Goal: Information Seeking & Learning: Compare options

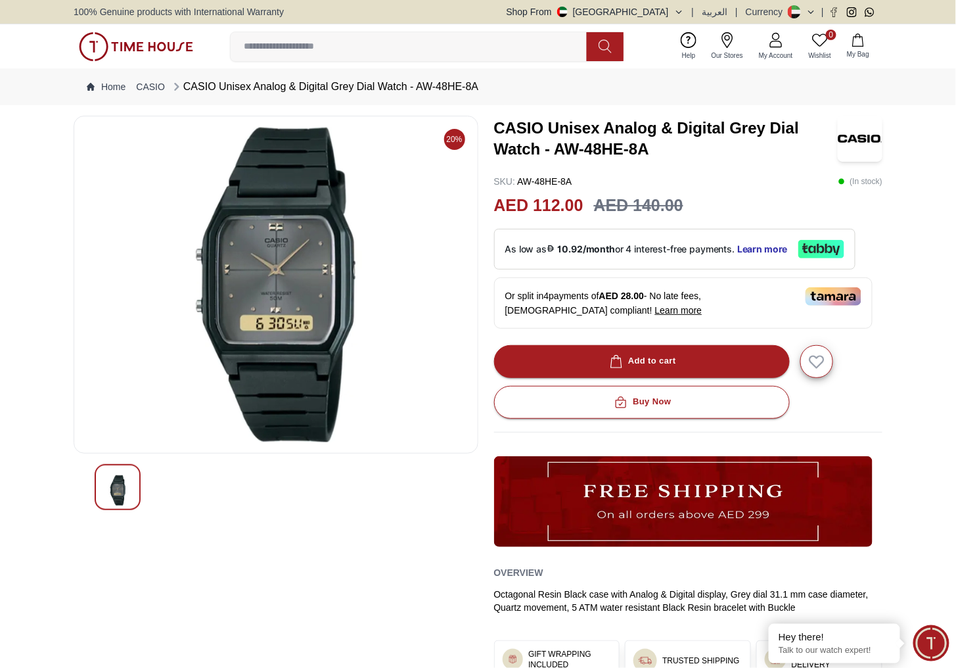
click at [196, 87] on div "CASIO Unisex Analog & Digital Grey Dial Watch - AW-48HE-8A" at bounding box center [324, 87] width 308 height 16
click at [148, 80] on link "CASIO" at bounding box center [150, 86] width 29 height 13
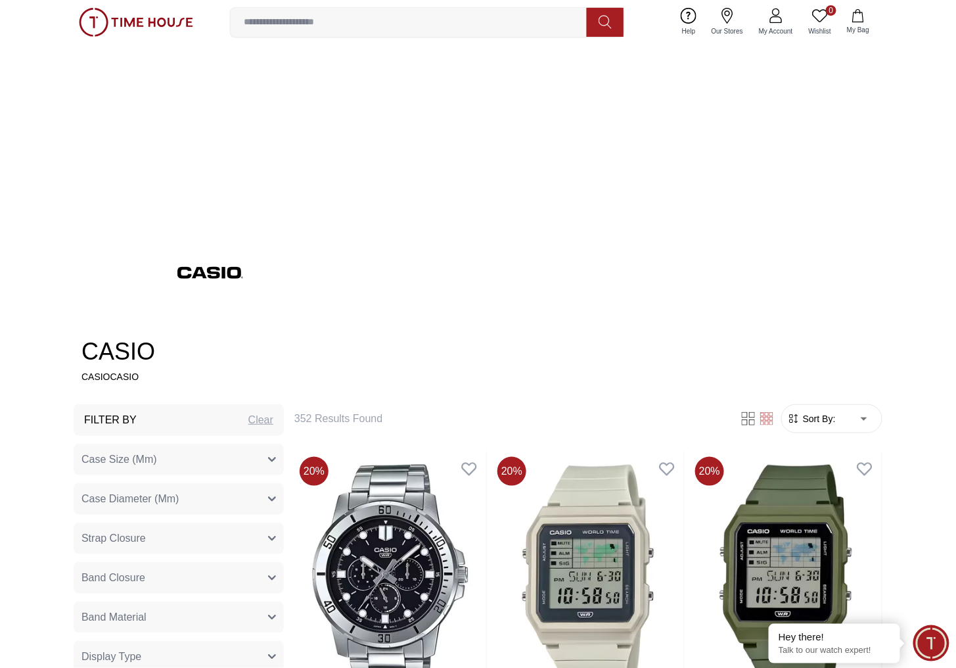
scroll to position [394, 0]
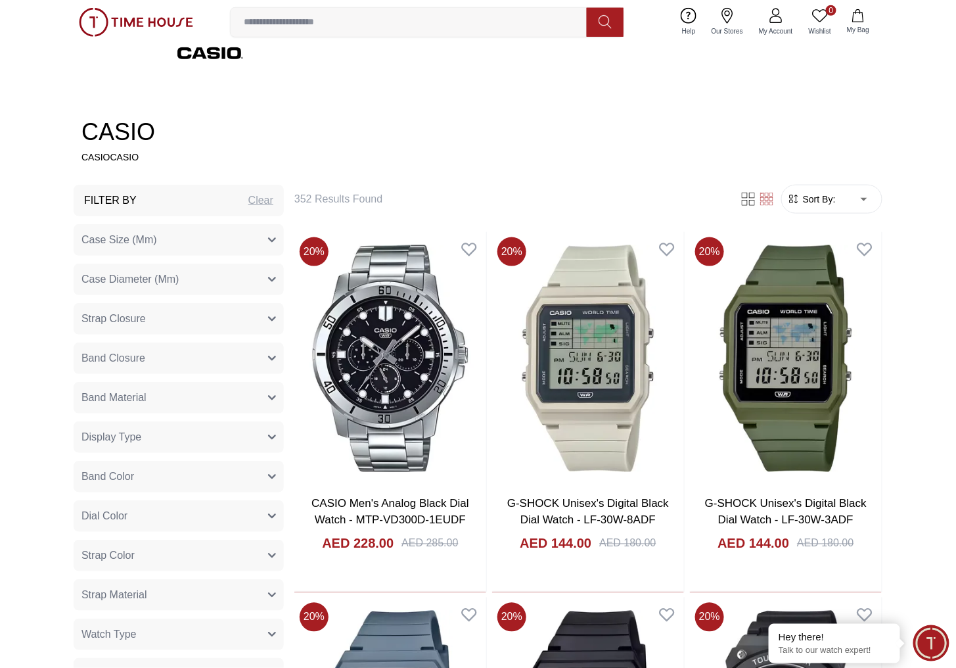
click at [637, 202] on span "Sort By:" at bounding box center [817, 199] width 35 height 13
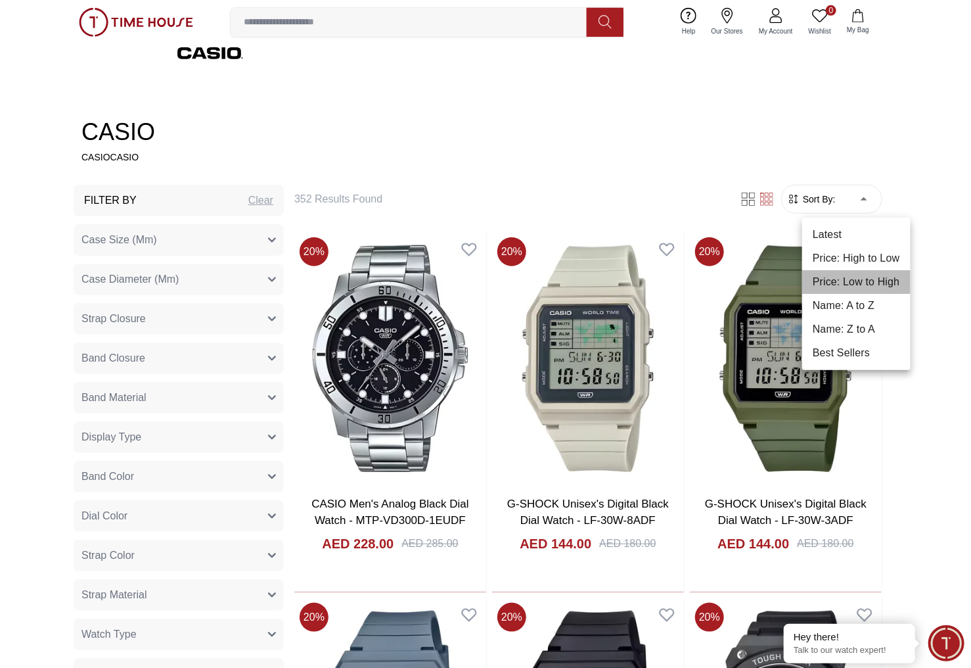
click at [637, 279] on li "Price: Low to High" at bounding box center [856, 282] width 108 height 24
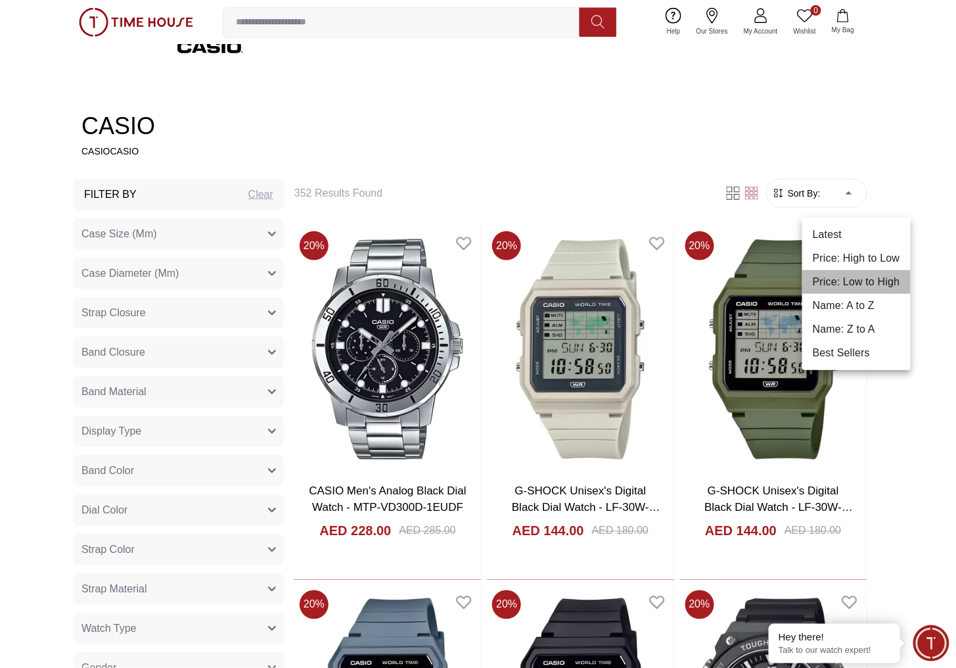
type input "*"
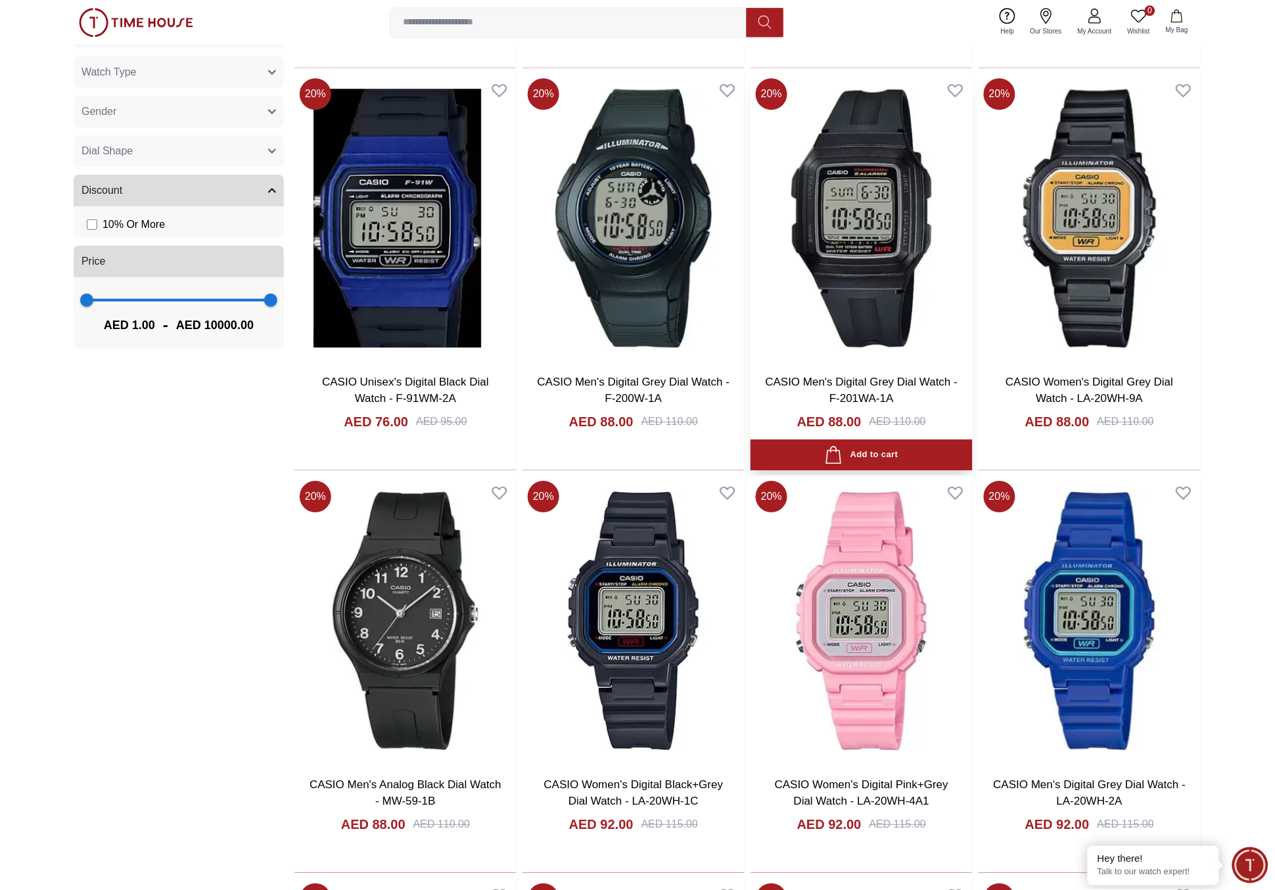
scroll to position [1354, 0]
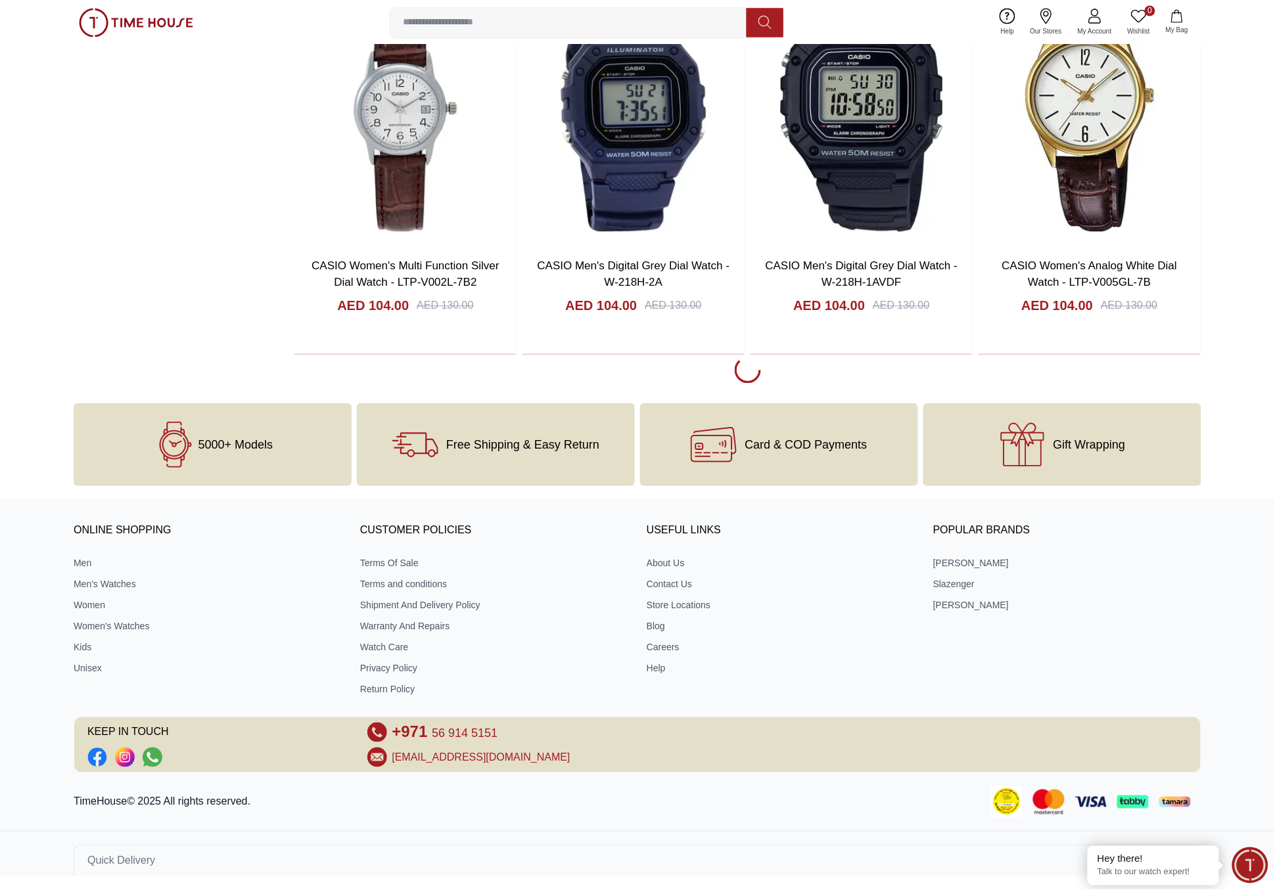
scroll to position [2011, 0]
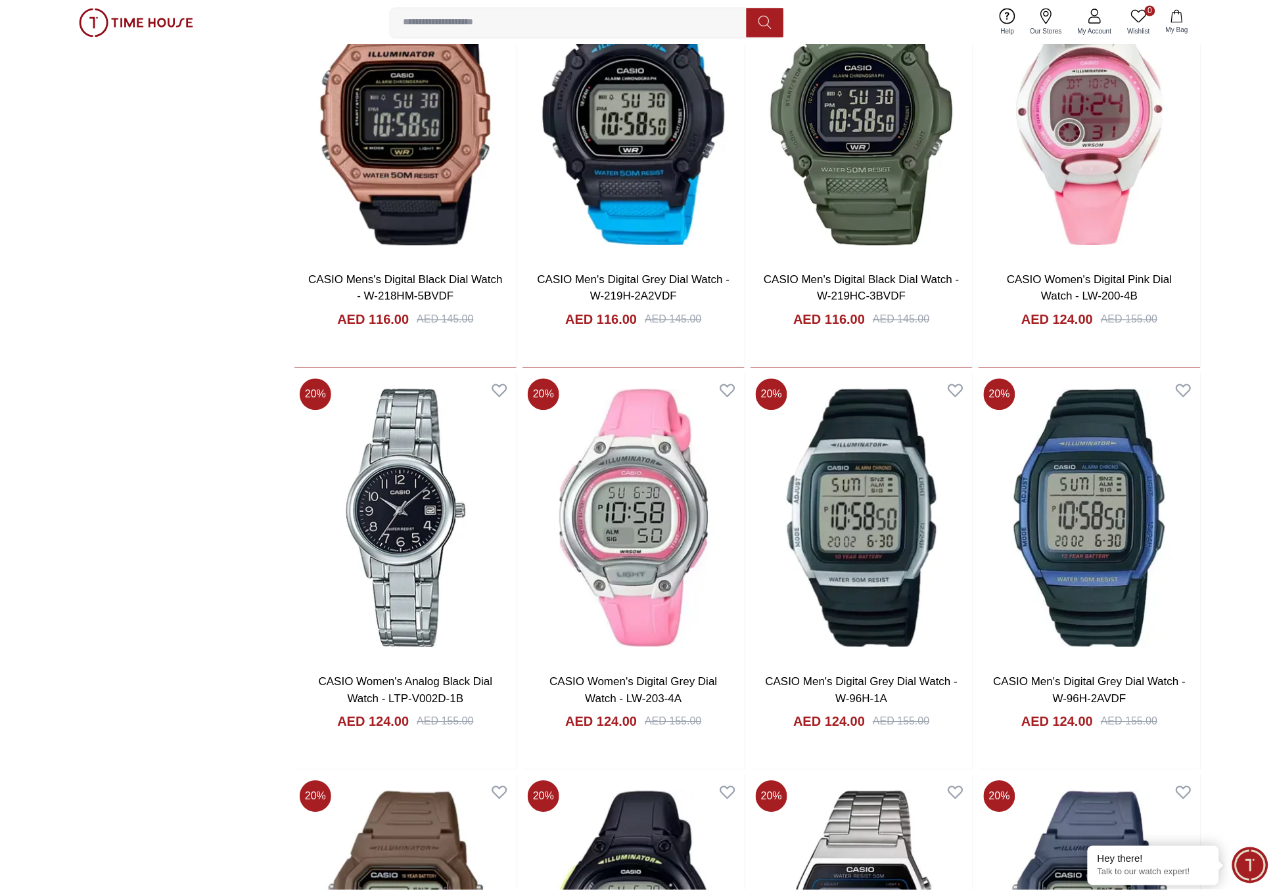
scroll to position [5822, 0]
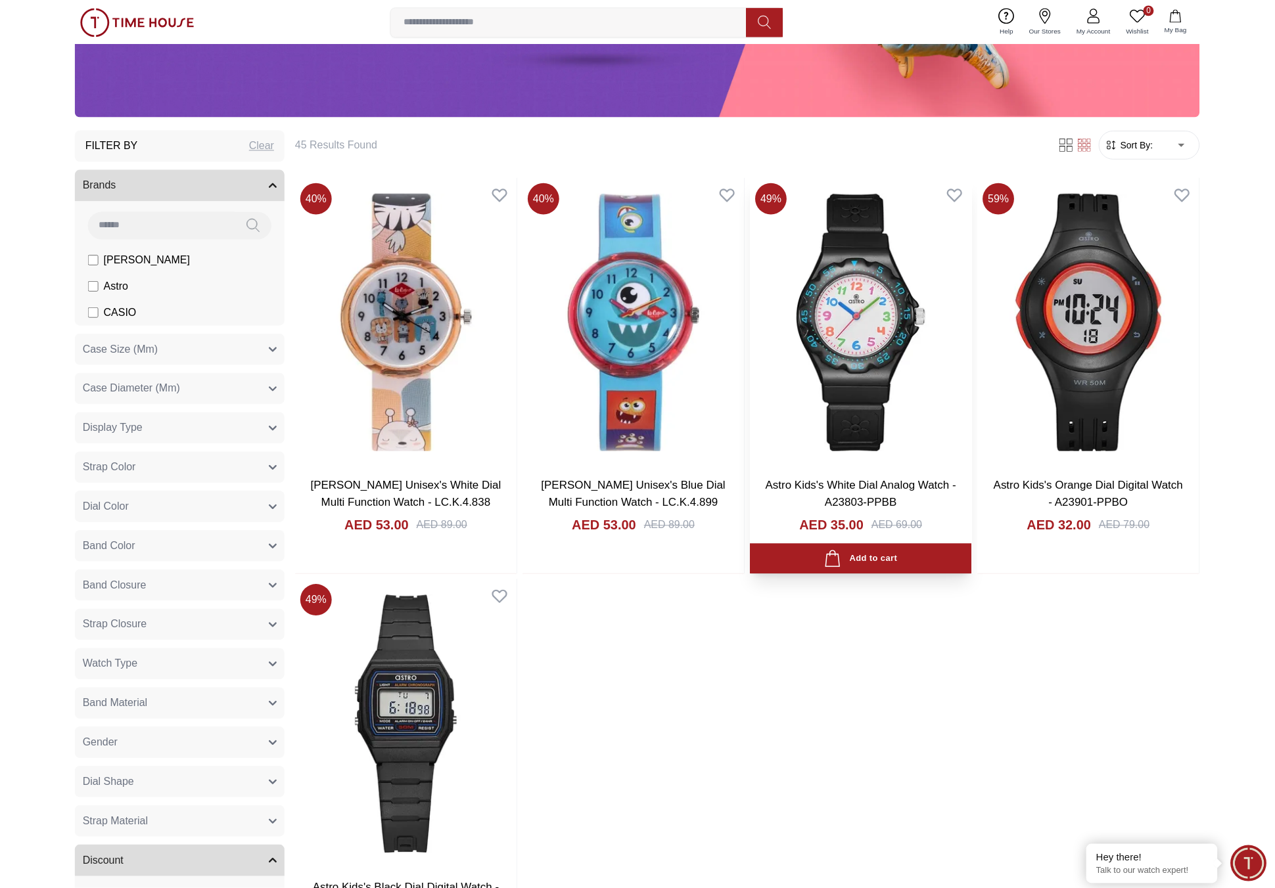
scroll to position [394, 0]
